Goal: Obtain resource: Download file/media

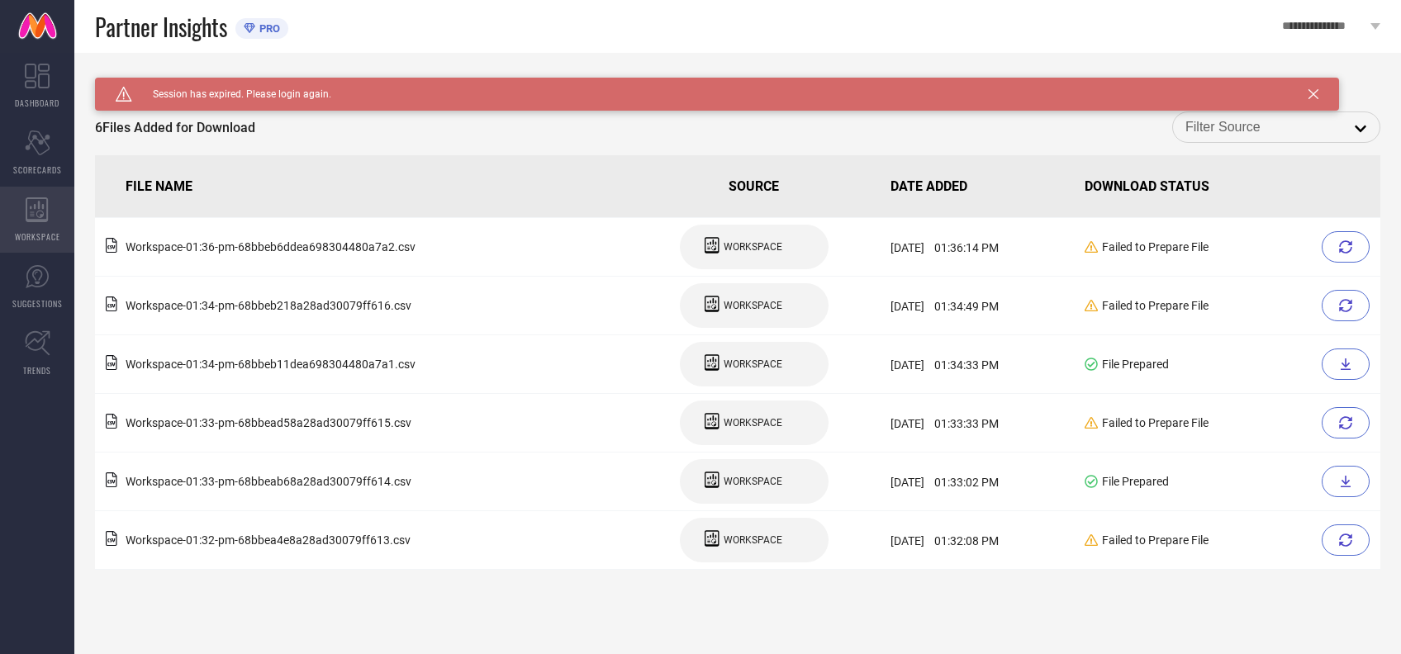
click at [46, 238] on span "WORKSPACE" at bounding box center [37, 237] width 45 height 12
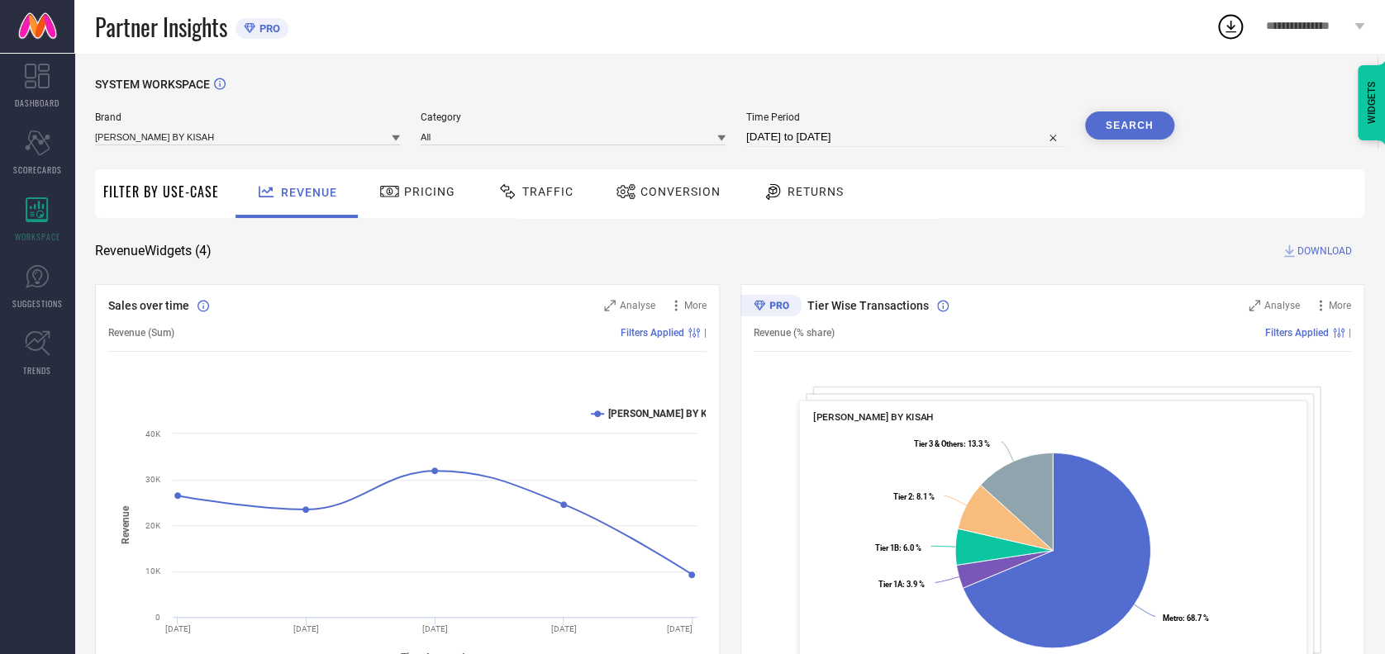
click at [538, 208] on div "Traffic" at bounding box center [535, 193] width 117 height 49
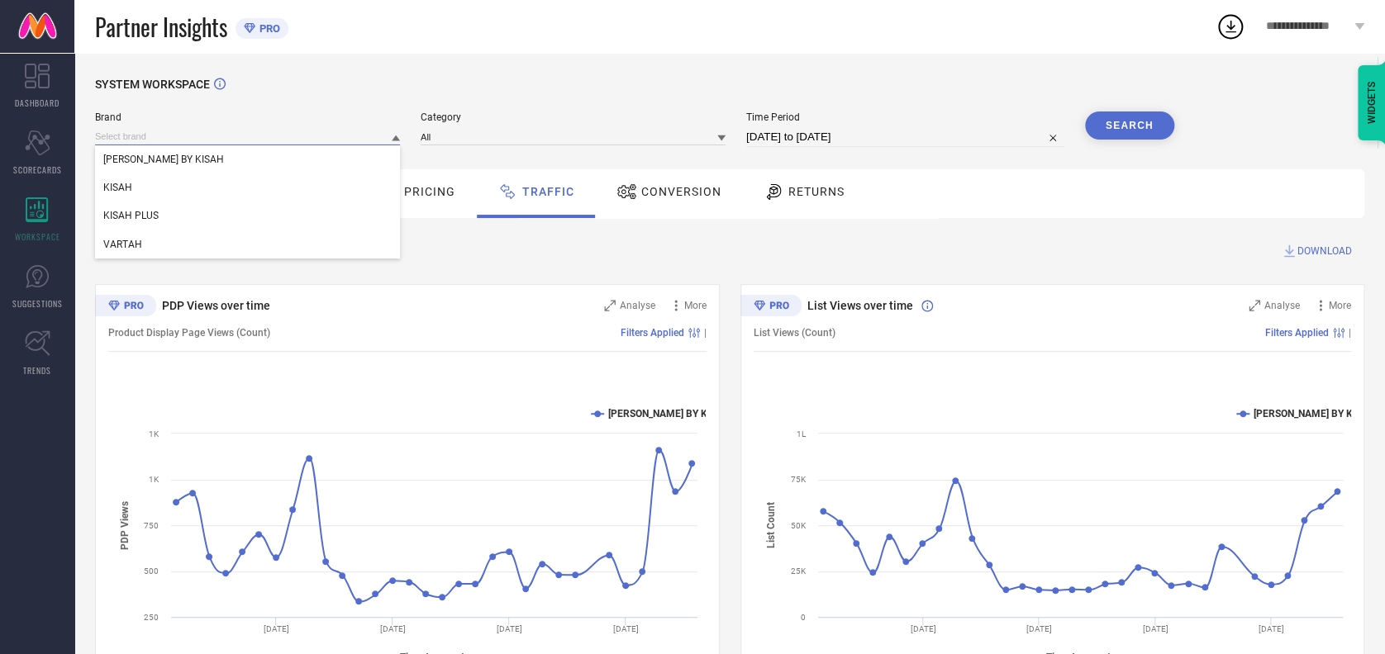
click at [228, 145] on input at bounding box center [247, 136] width 305 height 17
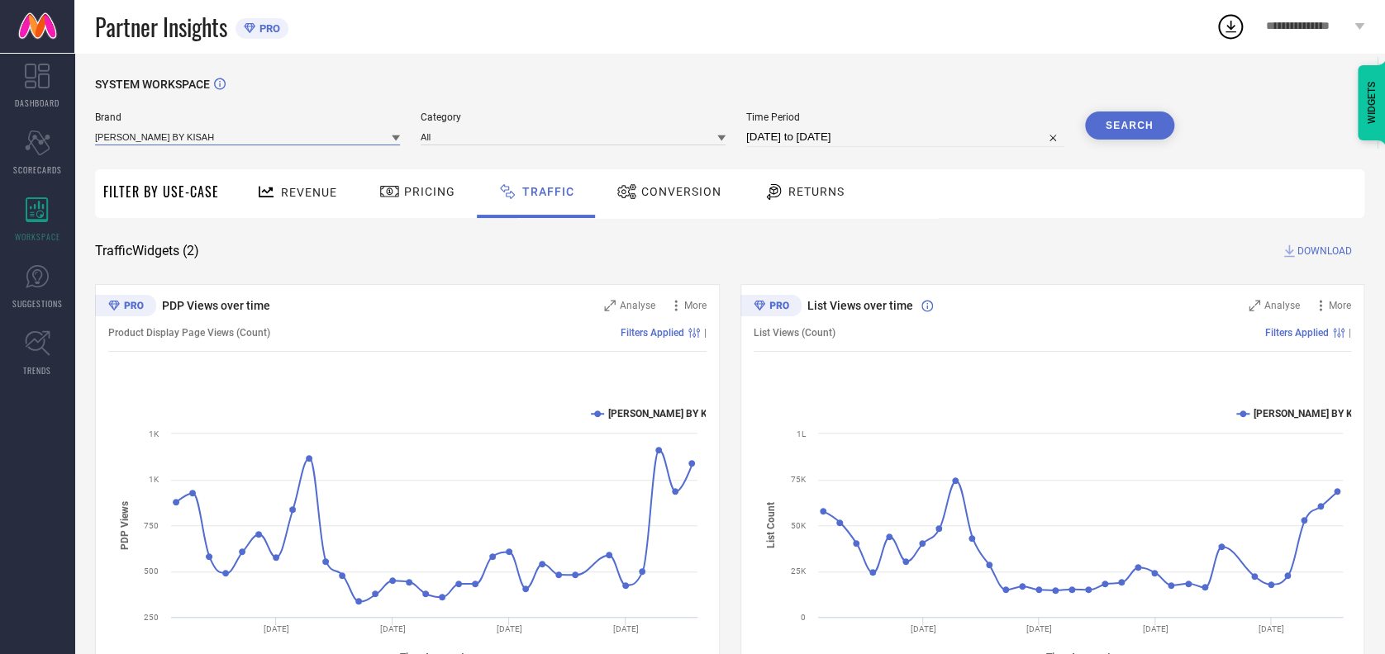
click at [225, 140] on input at bounding box center [247, 136] width 305 height 17
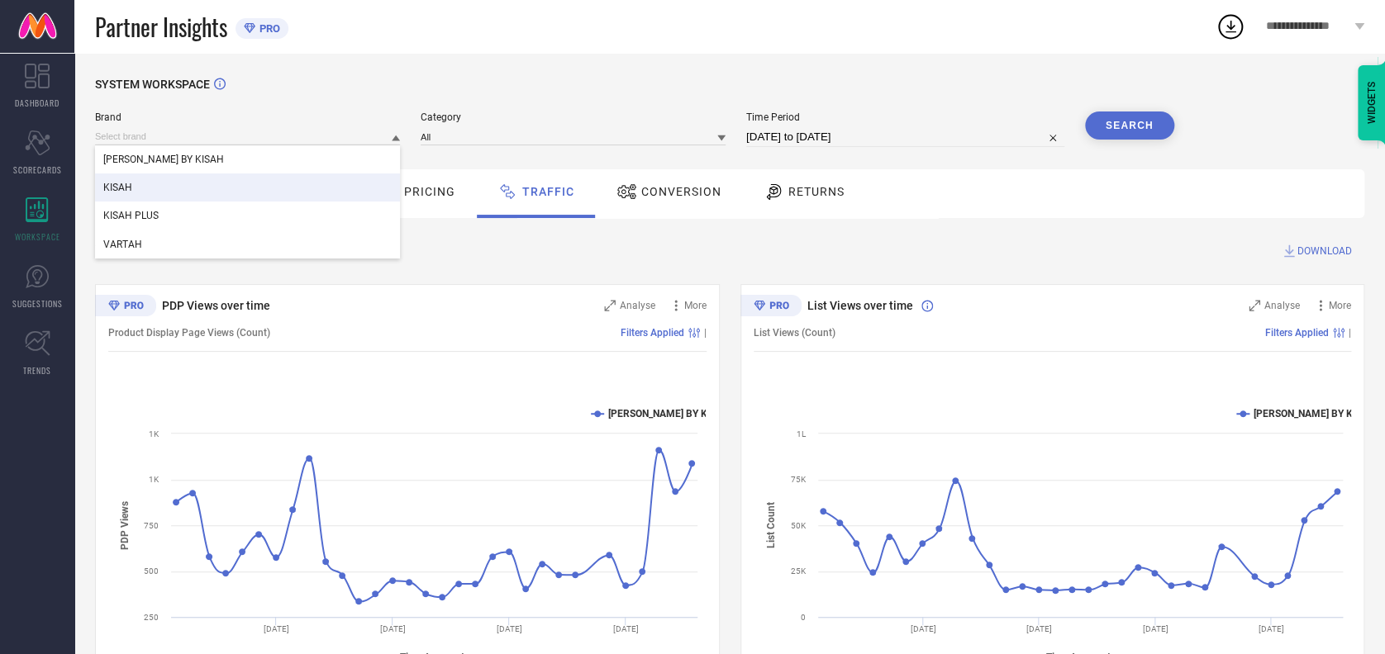
click at [168, 185] on div "KISAH" at bounding box center [247, 188] width 305 height 28
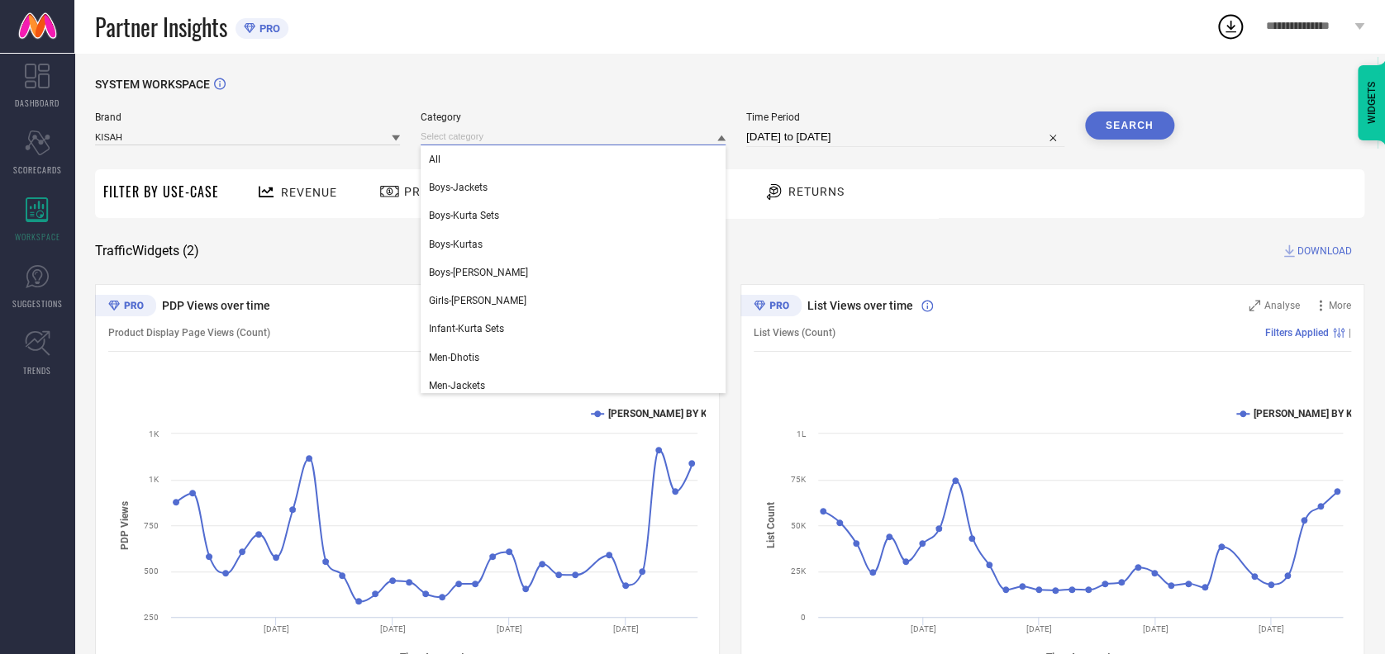
click at [559, 136] on input at bounding box center [573, 136] width 305 height 17
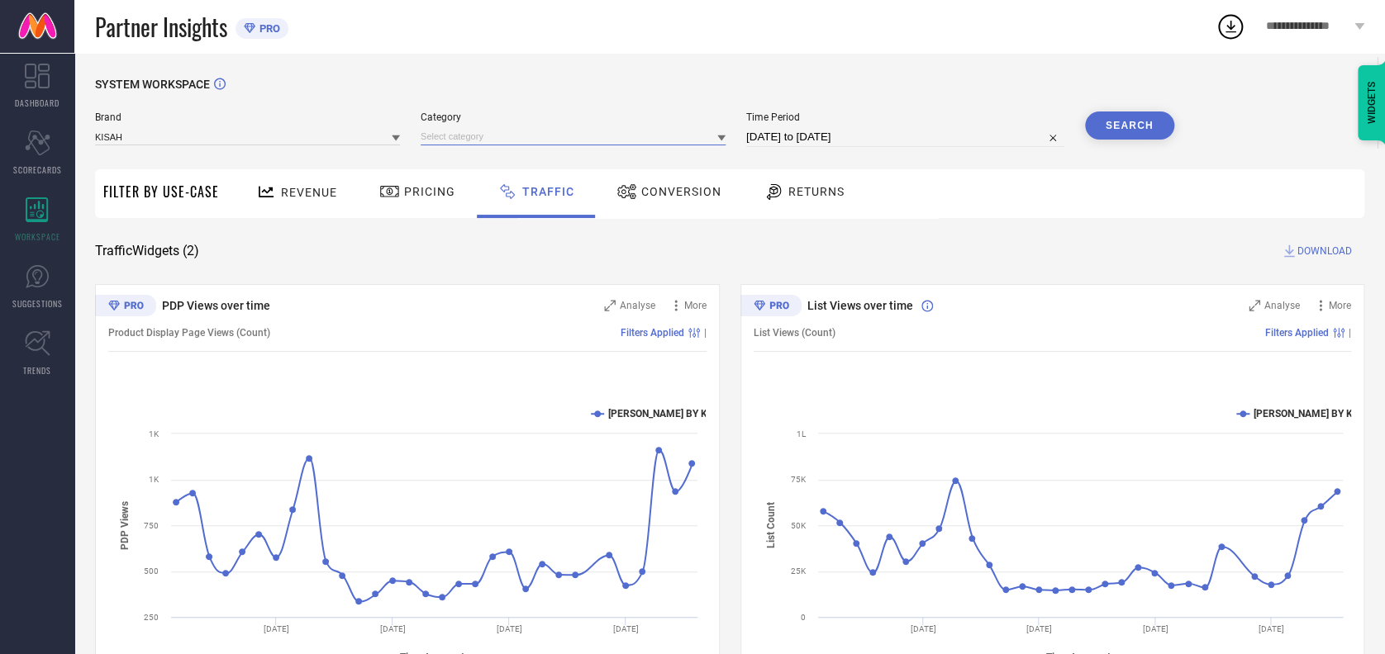
click at [525, 138] on input at bounding box center [573, 136] width 305 height 17
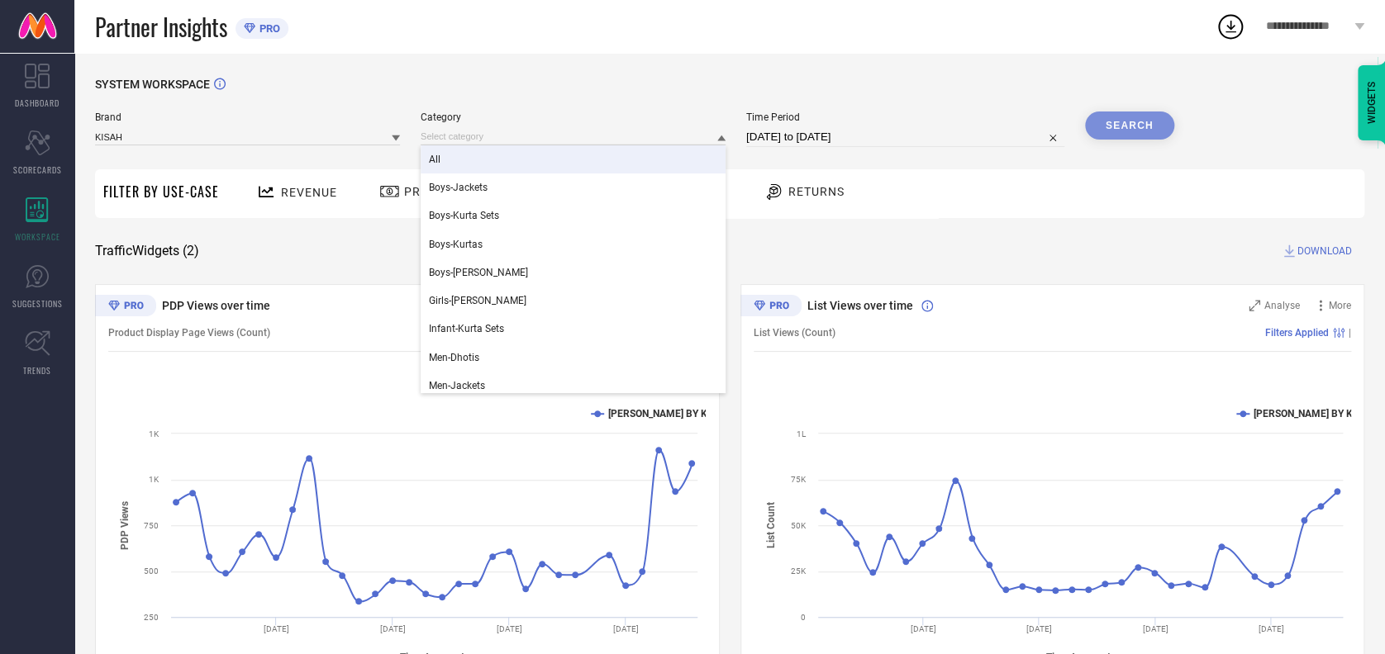
click at [489, 164] on div "All" at bounding box center [573, 159] width 305 height 28
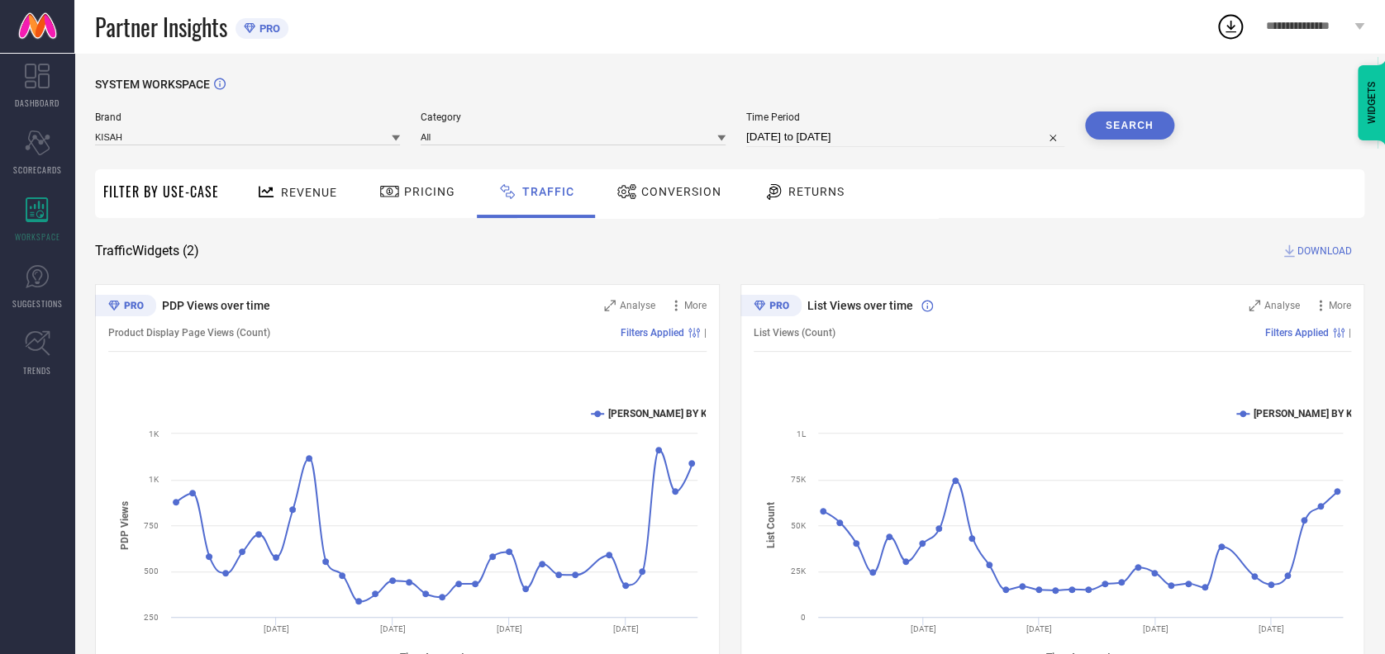
click at [1125, 125] on button "Search" at bounding box center [1129, 126] width 89 height 28
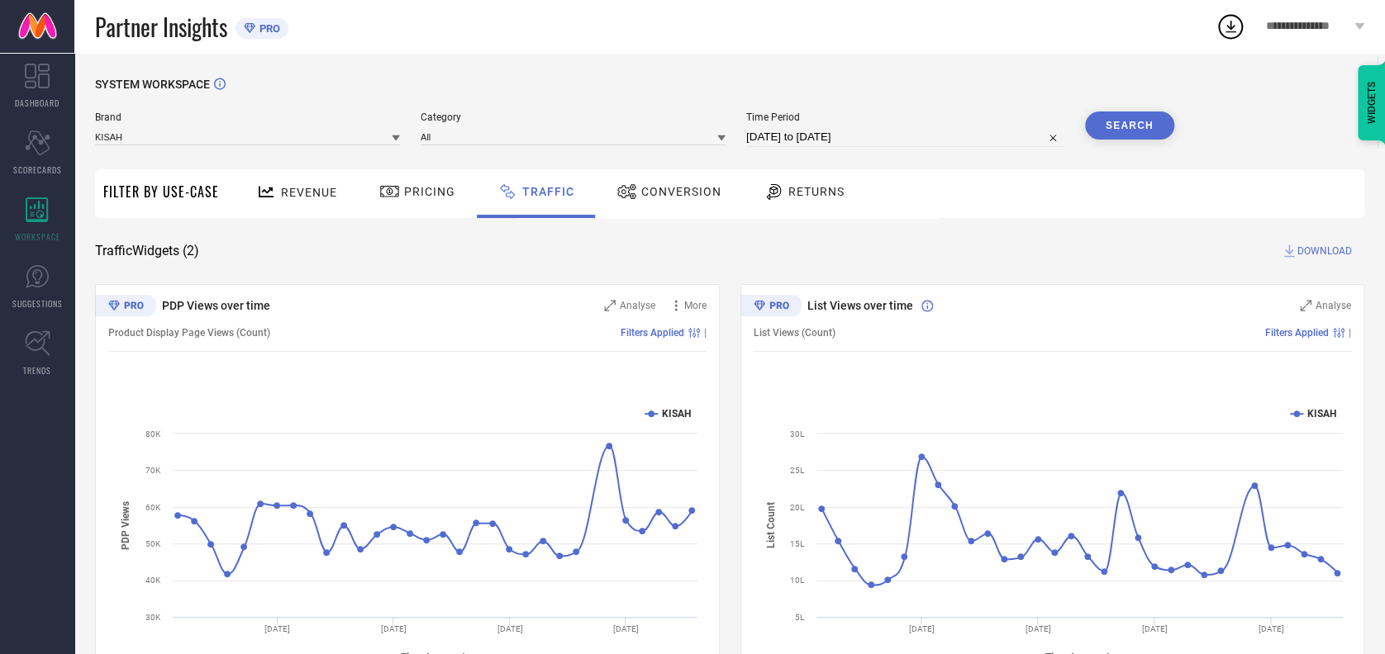
click at [1324, 251] on span "DOWNLOAD" at bounding box center [1324, 251] width 55 height 17
click at [1232, 33] on icon at bounding box center [1230, 27] width 30 height 30
click at [1048, 241] on div "SYSTEM WORKSPACE Brand KISAH Category All Time Period 06-08-2025 to 05-09-2025 …" at bounding box center [729, 388] width 1269 height 620
